Goal: Transaction & Acquisition: Purchase product/service

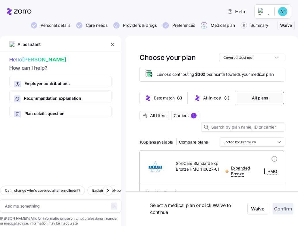
scroll to position [76, 0]
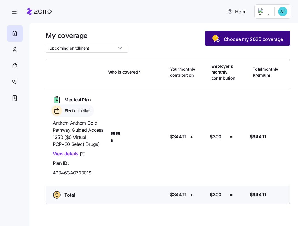
click at [257, 39] on span "Choose my 2025 coverage" at bounding box center [252, 39] width 59 height 7
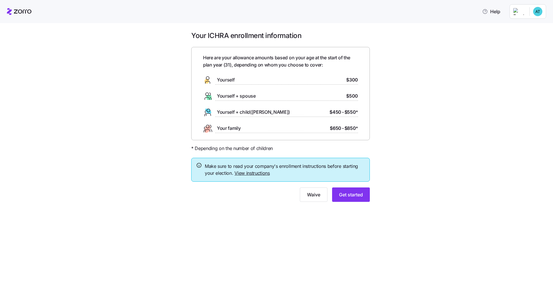
click at [258, 172] on link "View instructions" at bounding box center [251, 173] width 35 height 6
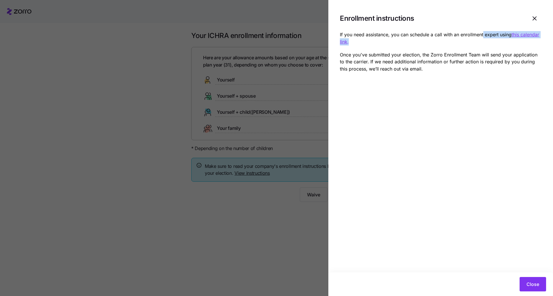
drag, startPoint x: 368, startPoint y: 45, endPoint x: 483, endPoint y: 32, distance: 115.9
click at [297, 32] on p "If you need assistance, you can schedule a call with an enrollment expert using…" at bounding box center [441, 38] width 202 height 14
click at [297, 16] on icon "button" at bounding box center [534, 18] width 7 height 7
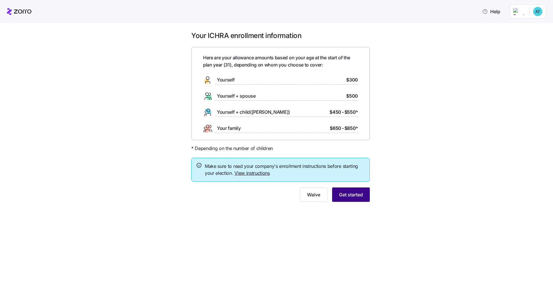
click at [297, 198] on button "Get started" at bounding box center [351, 194] width 38 height 14
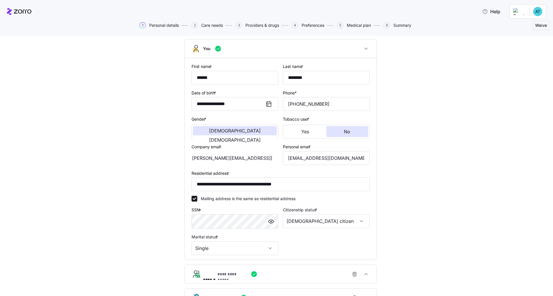
scroll to position [41, 0]
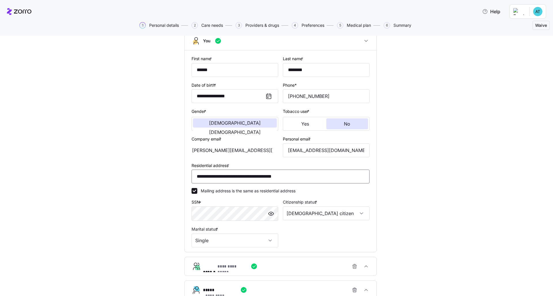
click at [285, 173] on input "**********" at bounding box center [280, 177] width 178 height 14
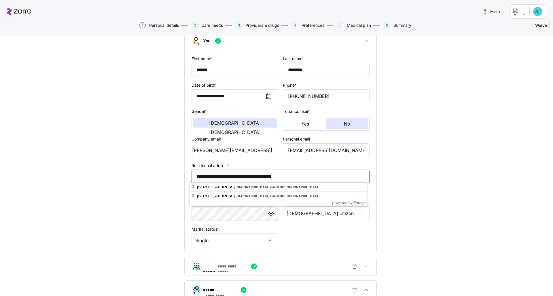
type input "*"
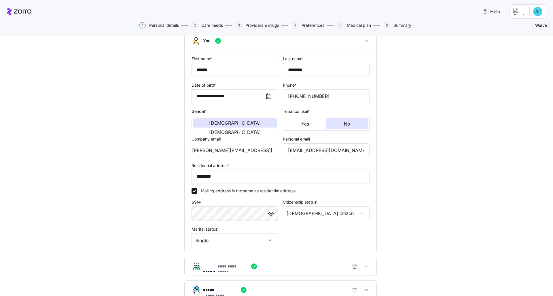
type input "**********"
click at [297, 187] on div "**********" at bounding box center [280, 174] width 529 height 340
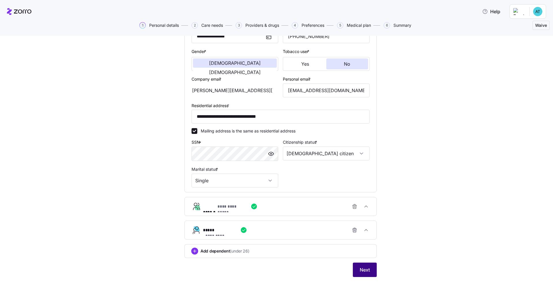
click at [297, 225] on span "Next" at bounding box center [365, 269] width 10 height 7
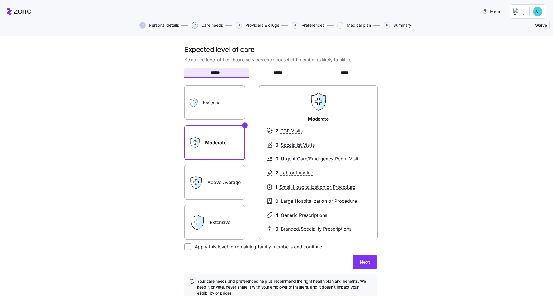
click at [200, 103] on div "Essential" at bounding box center [214, 102] width 60 height 35
click at [222, 101] on label "Essential" at bounding box center [214, 102] width 60 height 35
click at [0, 0] on input "Essential" at bounding box center [0, 0] width 0 height 0
click at [228, 219] on label "Extensive" at bounding box center [214, 222] width 60 height 35
click at [0, 0] on input "Extensive" at bounding box center [0, 0] width 0 height 0
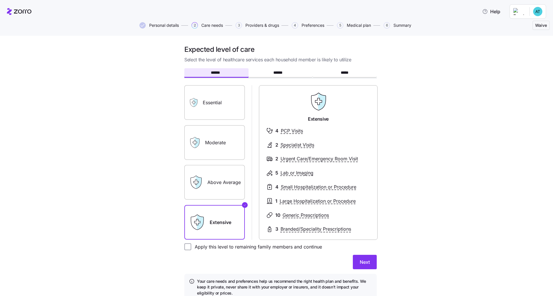
click at [215, 173] on label "Above Average" at bounding box center [214, 182] width 60 height 35
click at [0, 0] on input "Above Average" at bounding box center [0, 0] width 0 height 0
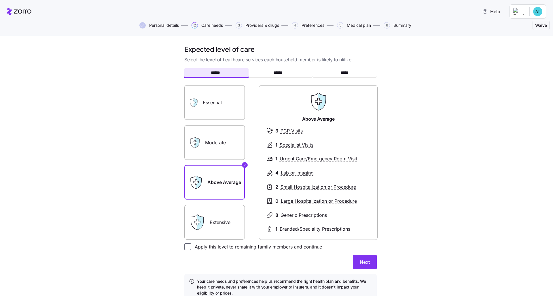
click at [184, 225] on input "Apply this level to remaining family members and continue" at bounding box center [187, 246] width 7 height 7
checkbox input "true"
click at [297, 225] on span "Next" at bounding box center [365, 262] width 10 height 7
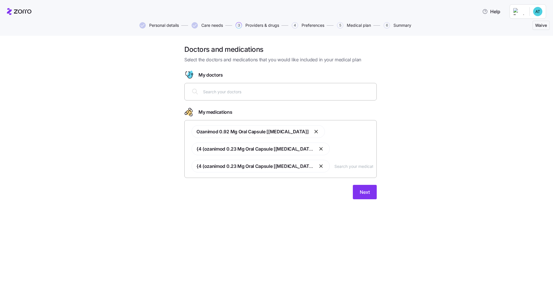
click at [238, 91] on input "text" at bounding box center [288, 91] width 170 height 6
type input "johnson"
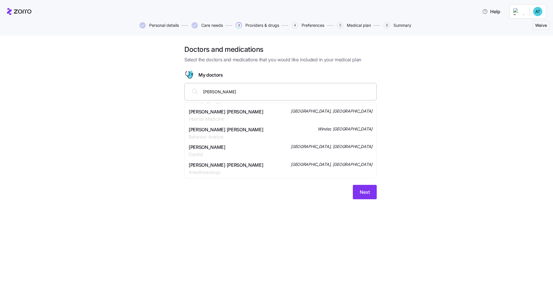
scroll to position [67, 0]
click at [288, 164] on div "Dr. Samuel Andrew Johnson Internal Medicine Canton, GA" at bounding box center [281, 170] width 184 height 14
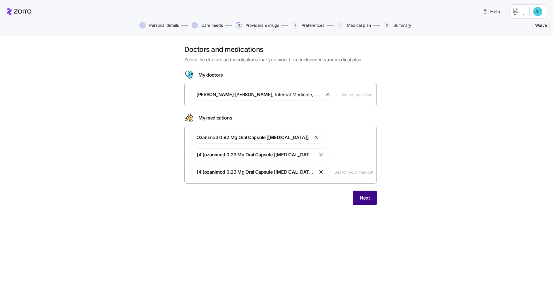
click at [297, 198] on span "Next" at bounding box center [365, 197] width 10 height 7
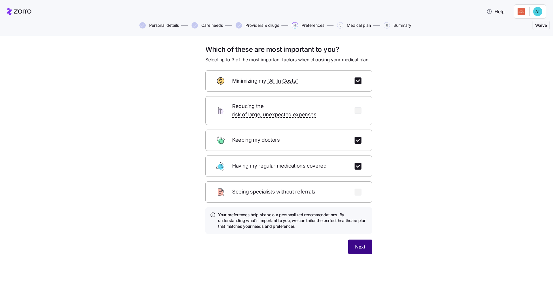
click at [297, 225] on span "Next" at bounding box center [360, 246] width 10 height 7
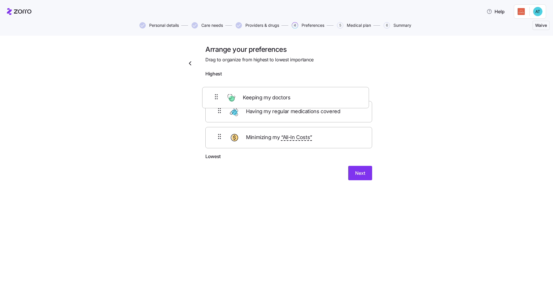
drag, startPoint x: 306, startPoint y: 118, endPoint x: 302, endPoint y: 96, distance: 22.3
click at [297, 96] on div "Having my regular medications covered Keeping my doctors Minimizing my “All-In …" at bounding box center [288, 116] width 167 height 73
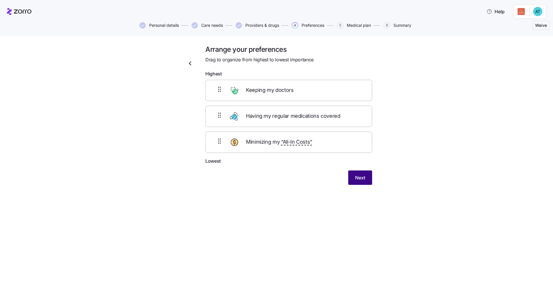
click at [297, 177] on span "Next" at bounding box center [360, 177] width 10 height 7
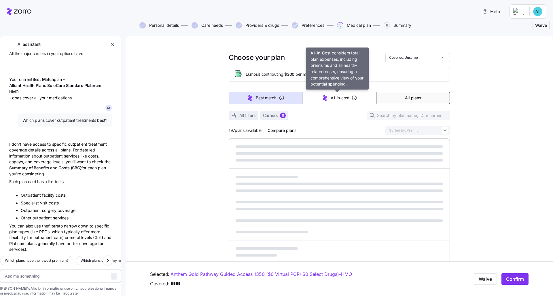
scroll to position [184, 0]
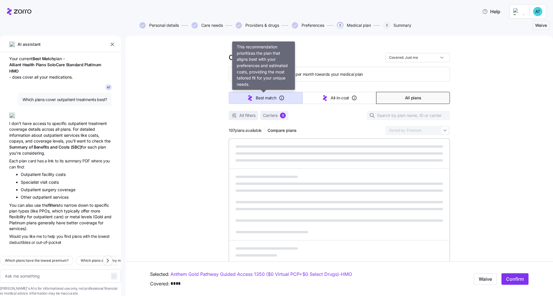
click at [263, 101] on button "Best match" at bounding box center [266, 98] width 74 height 12
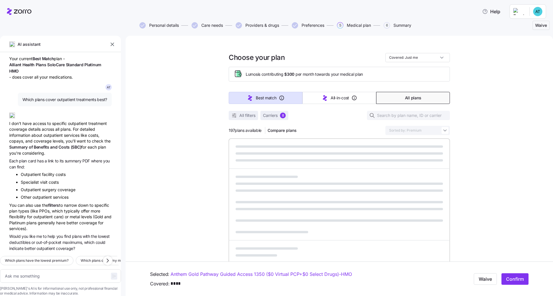
type textarea "x"
type input "Sorted by: Best match"
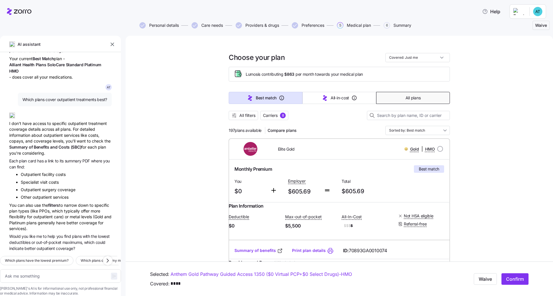
click at [297, 98] on span "All plans" at bounding box center [412, 98] width 15 height 6
type textarea "x"
type input "Sorted by: Premium"
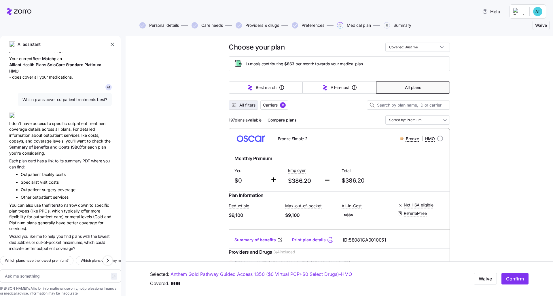
click at [236, 105] on span "All filters" at bounding box center [243, 105] width 24 height 6
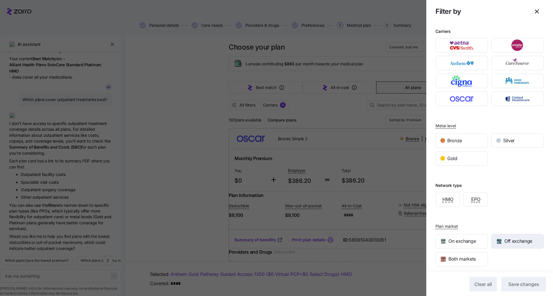
click at [297, 225] on span "Off exchange" at bounding box center [518, 241] width 28 height 7
click at [297, 225] on span "Save changes" at bounding box center [523, 284] width 31 height 7
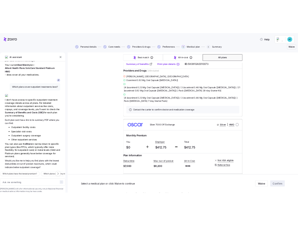
scroll to position [199, 0]
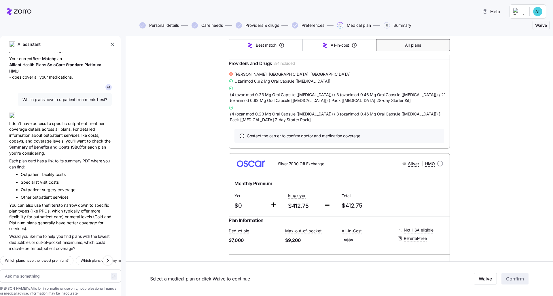
type textarea "x"
